Goal: Check status: Check status

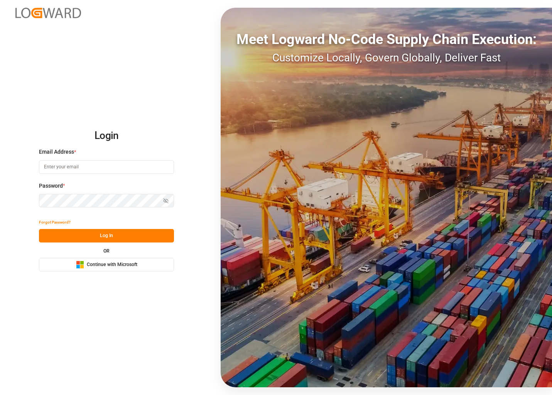
drag, startPoint x: 111, startPoint y: 265, endPoint x: 118, endPoint y: 265, distance: 7.7
click at [111, 265] on span "Continue with Microsoft" at bounding box center [112, 264] width 51 height 7
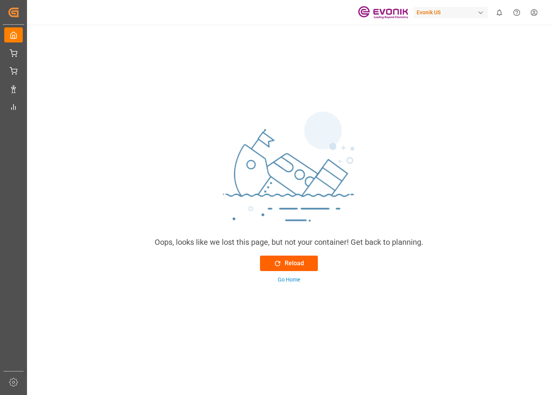
click at [300, 260] on div "Reload" at bounding box center [288, 262] width 30 height 9
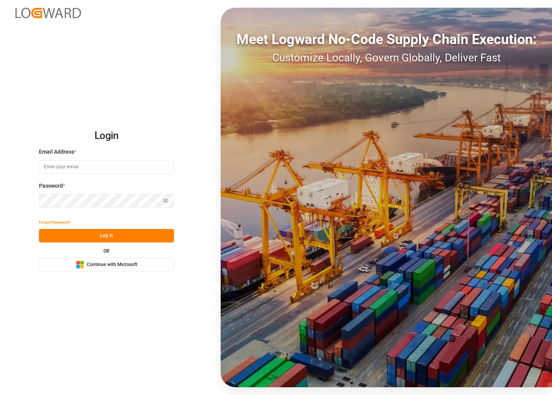
click at [110, 262] on span "Continue with Microsoft" at bounding box center [112, 264] width 51 height 7
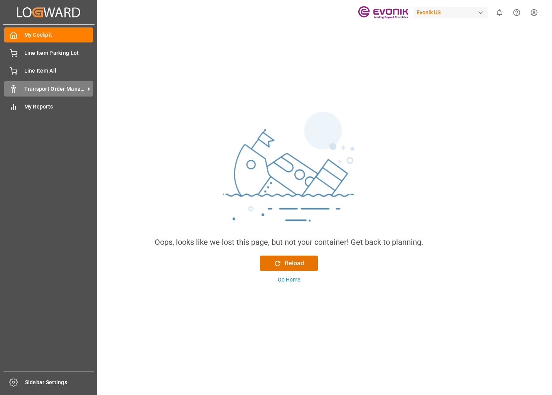
click at [87, 88] on icon at bounding box center [89, 89] width 8 height 8
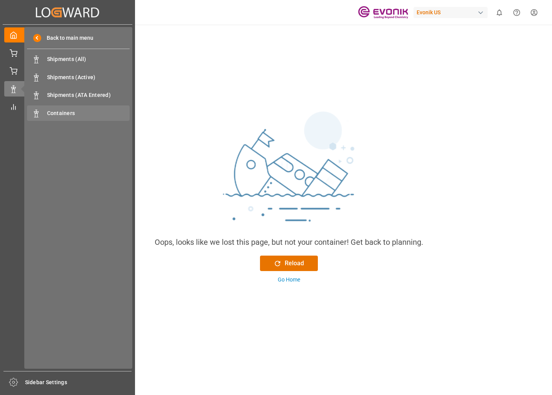
click at [74, 113] on span "Containers" at bounding box center [88, 113] width 83 height 8
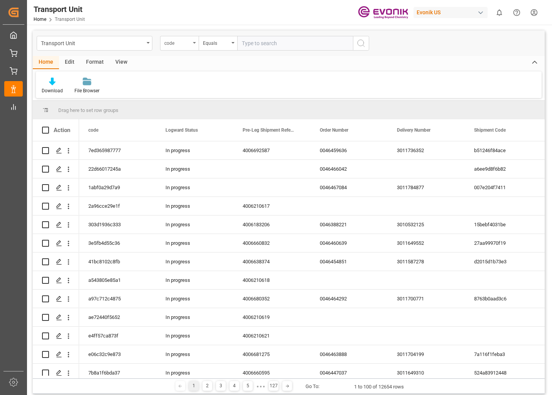
click at [186, 44] on div "code" at bounding box center [177, 42] width 26 height 9
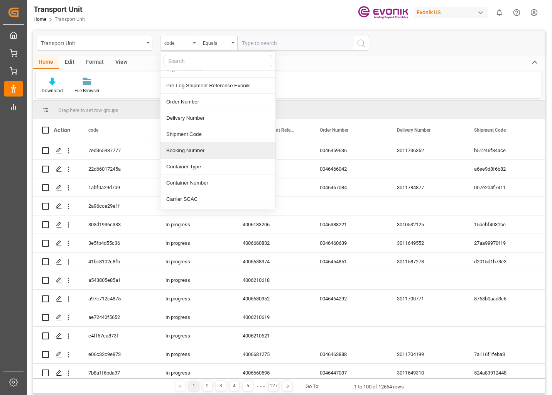
scroll to position [39, 0]
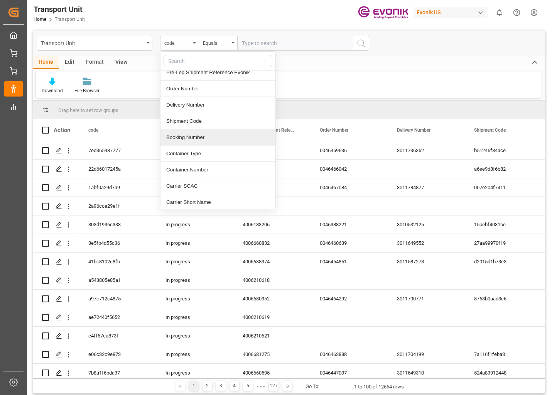
click at [185, 170] on div "Container Number" at bounding box center [217, 170] width 115 height 16
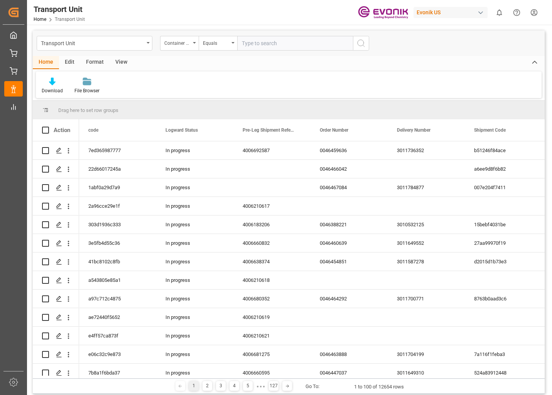
click at [288, 42] on input "text" at bounding box center [295, 43] width 116 height 15
type input "MSMU7407843"
